Goal: Information Seeking & Learning: Stay updated

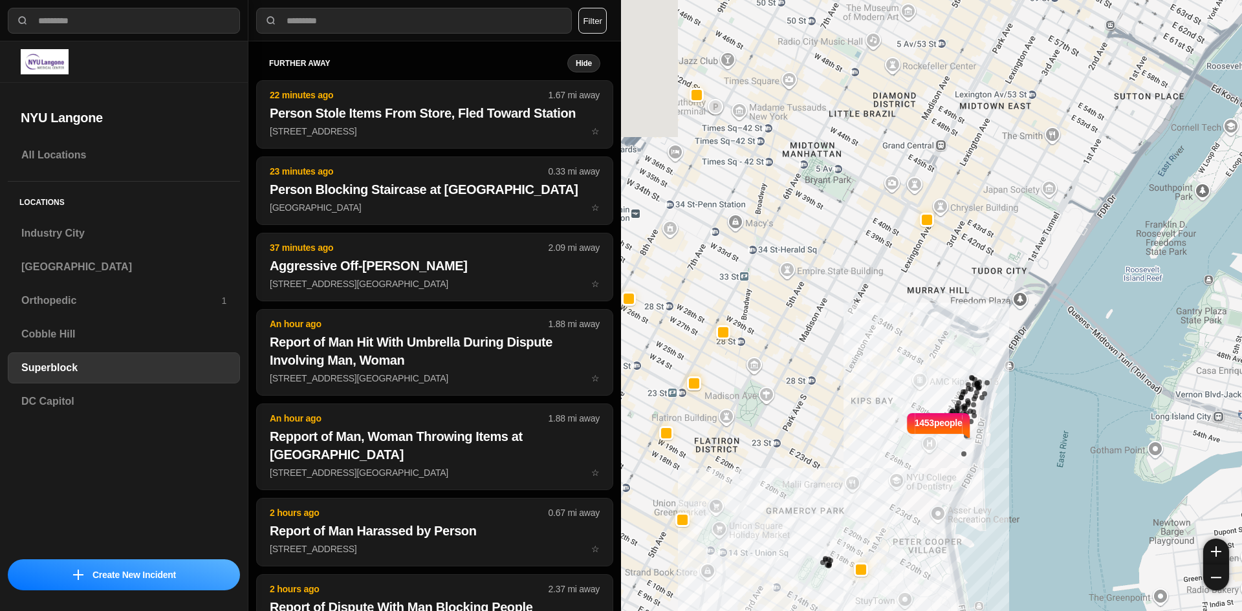
select select "*"
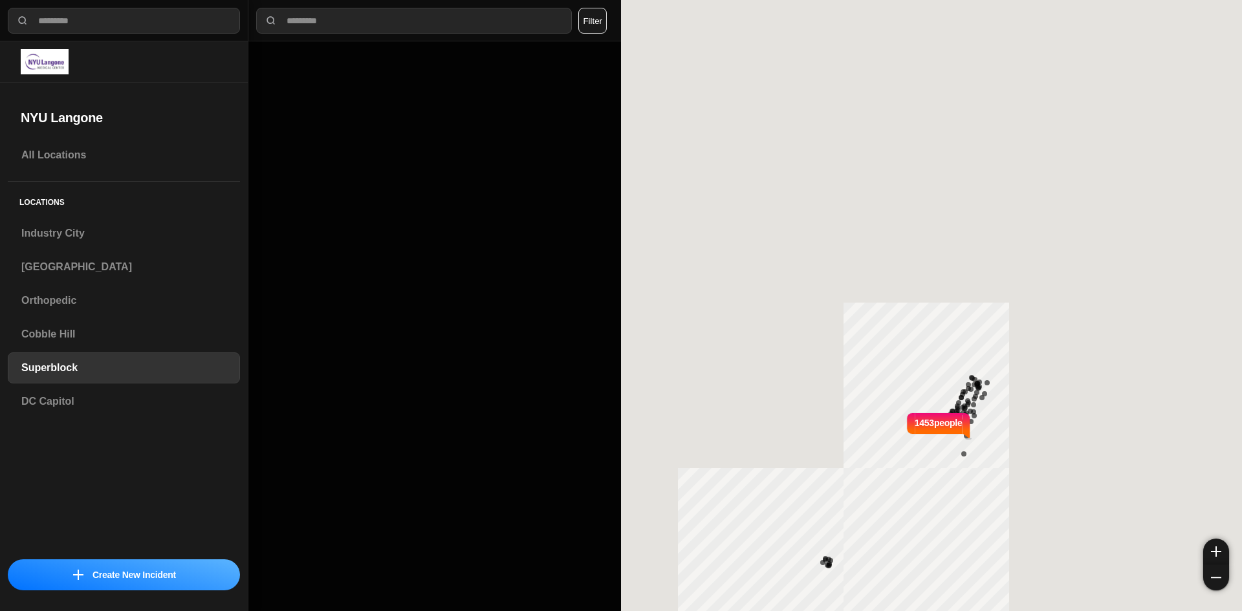
select select "*"
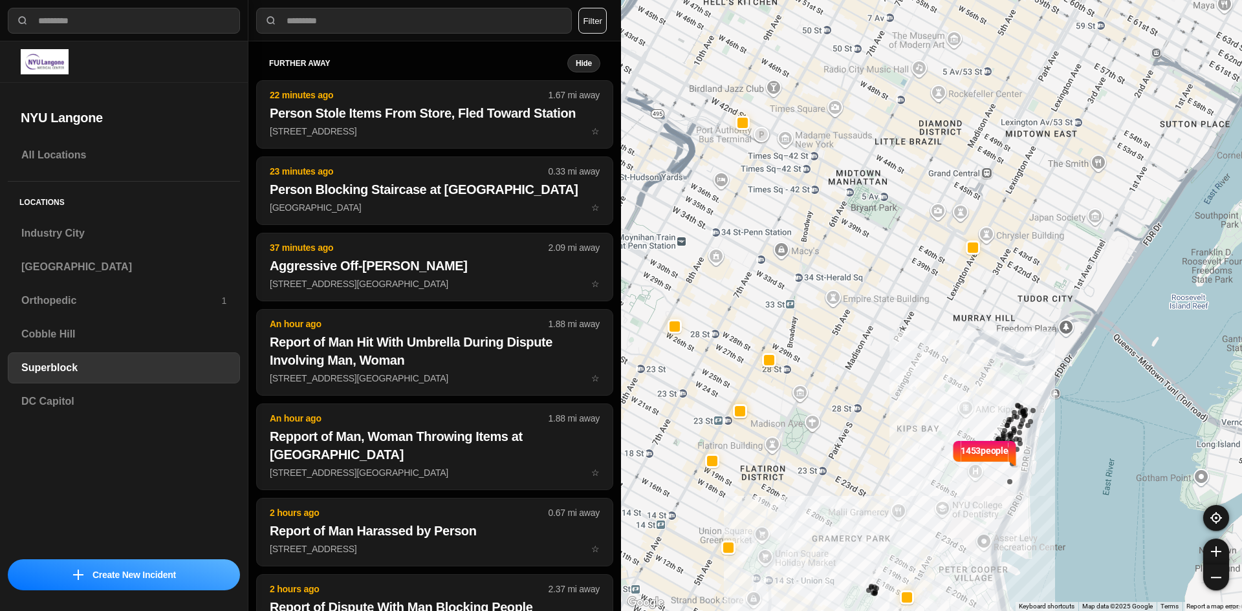
drag, startPoint x: 759, startPoint y: 270, endPoint x: 807, endPoint y: 299, distance: 56.3
click at [807, 299] on div "1453 people" at bounding box center [931, 305] width 621 height 611
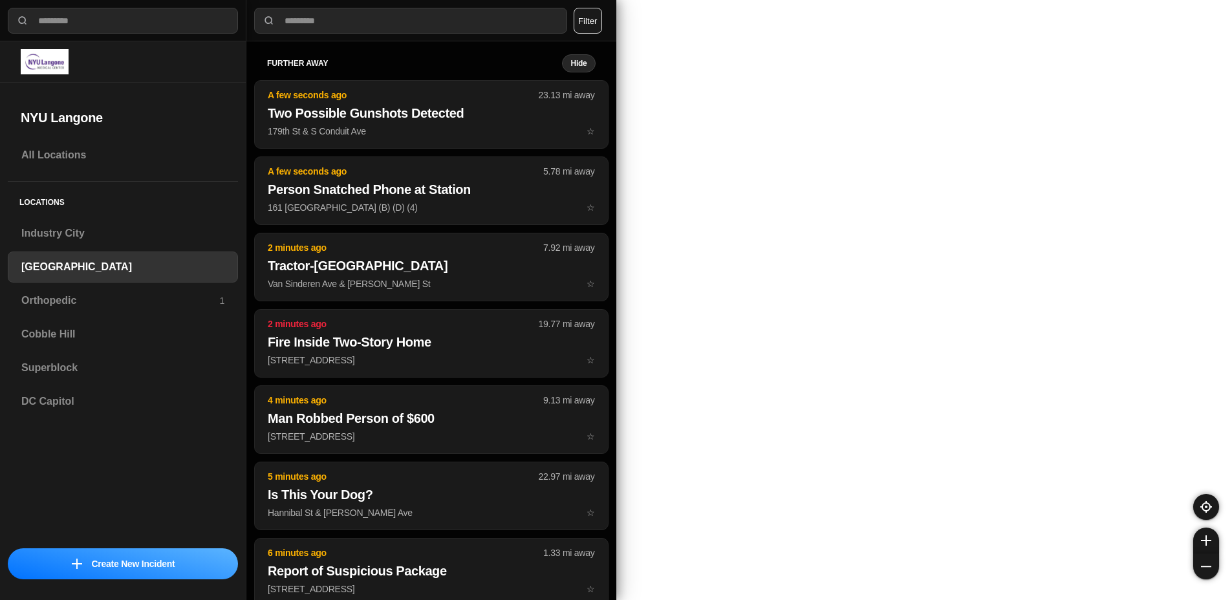
select select "*"
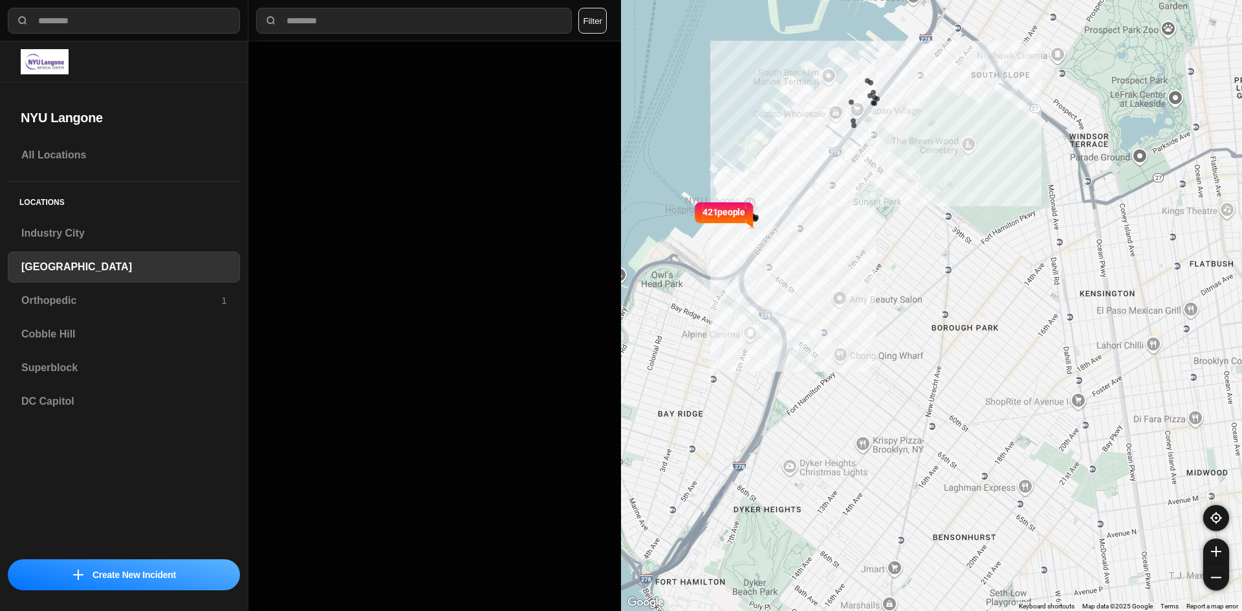
drag, startPoint x: 724, startPoint y: 360, endPoint x: 706, endPoint y: 333, distance: 32.6
click at [706, 333] on div "421 people" at bounding box center [931, 305] width 621 height 611
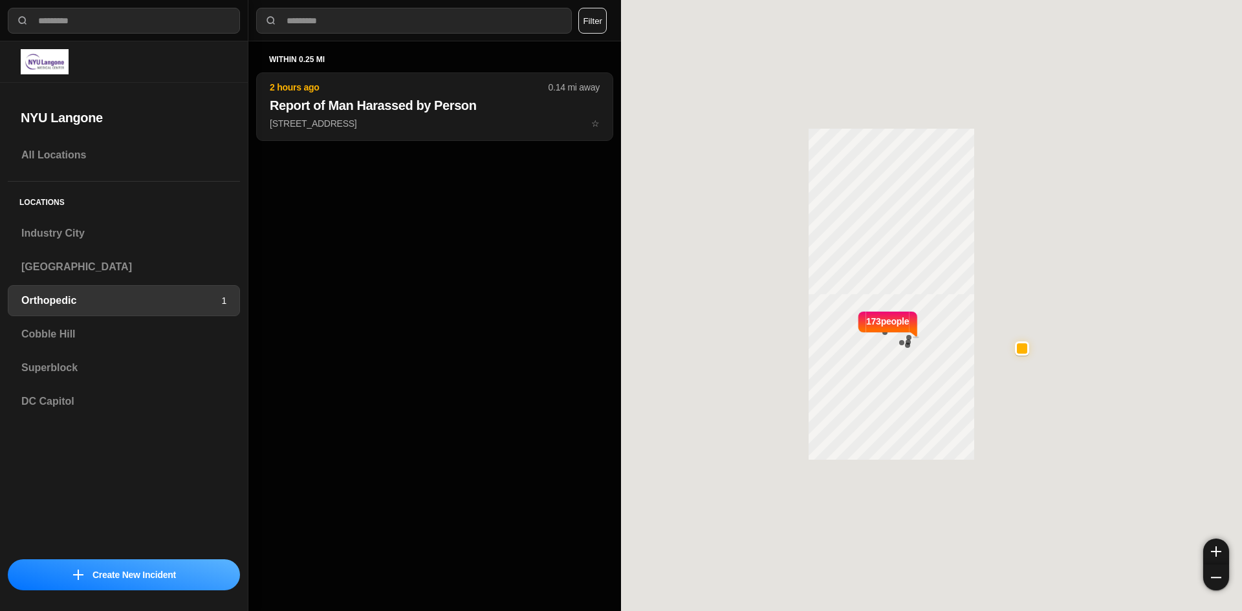
select select "*"
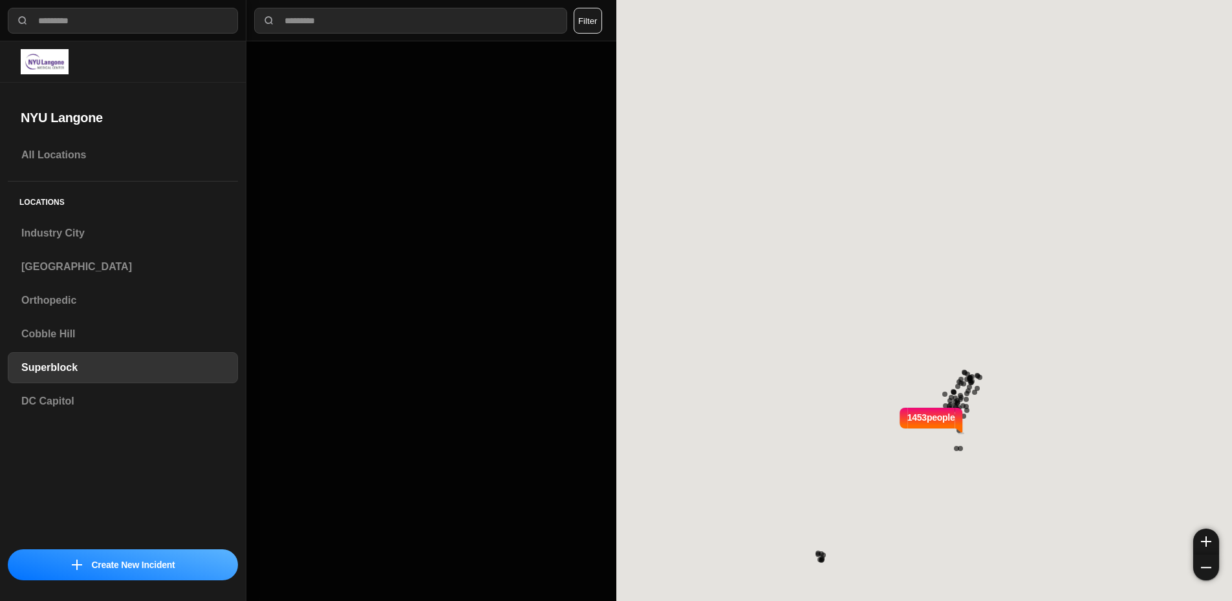
select select "*"
